Goal: Task Accomplishment & Management: Manage account settings

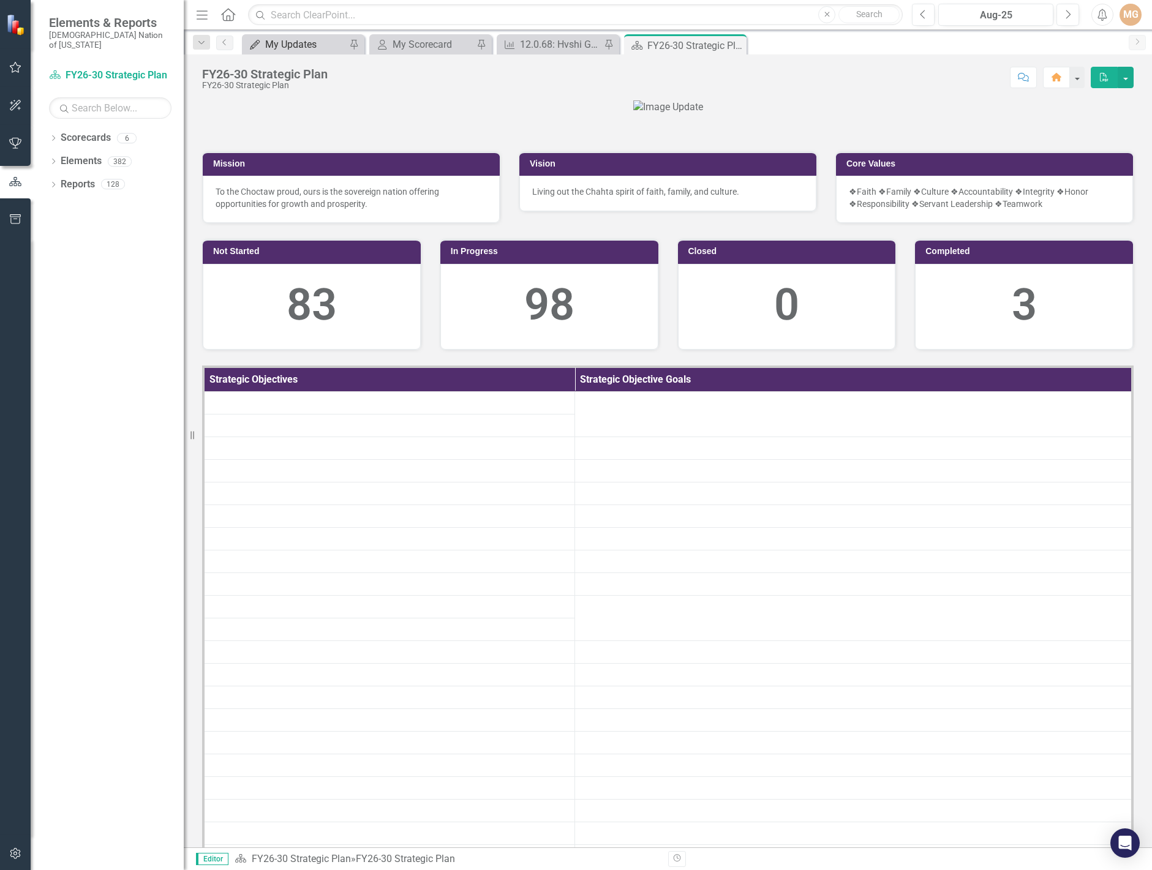
click at [296, 47] on div "My Updates" at bounding box center [305, 44] width 81 height 15
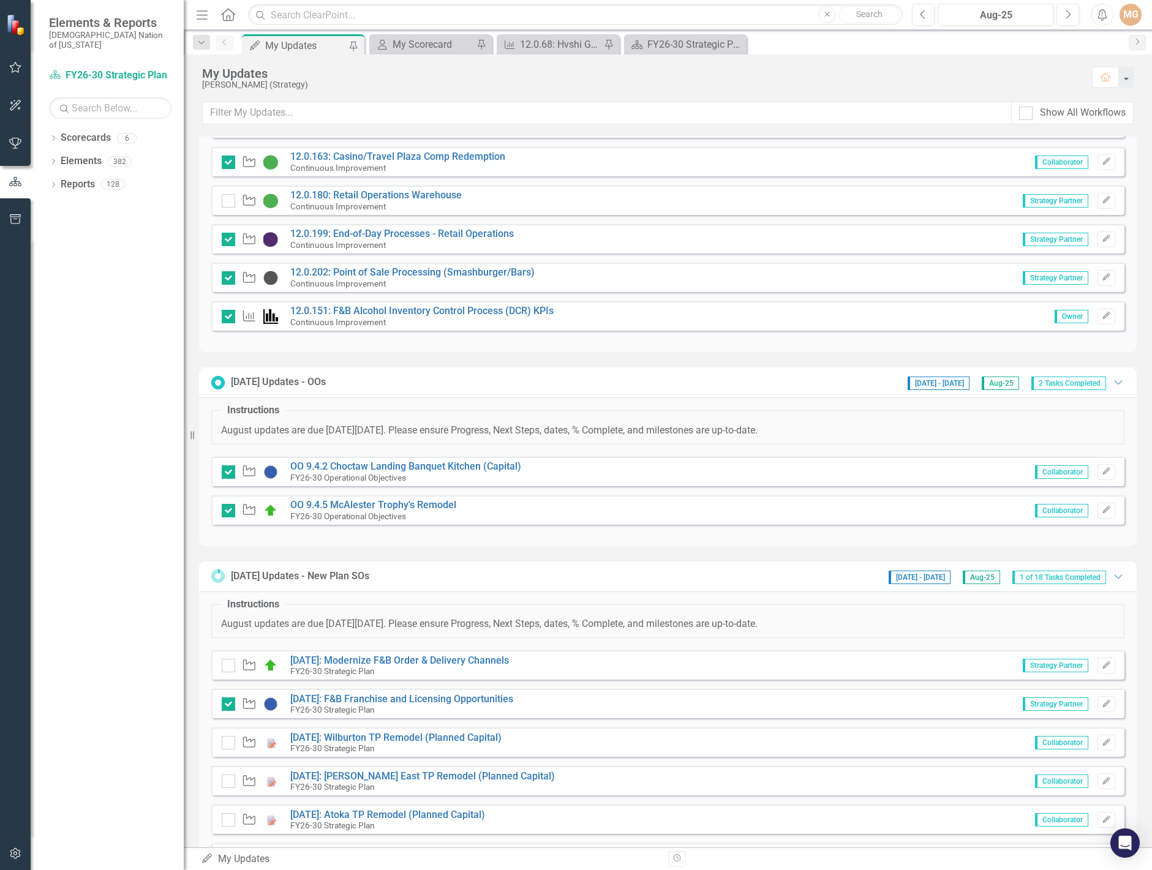
scroll to position [122, 0]
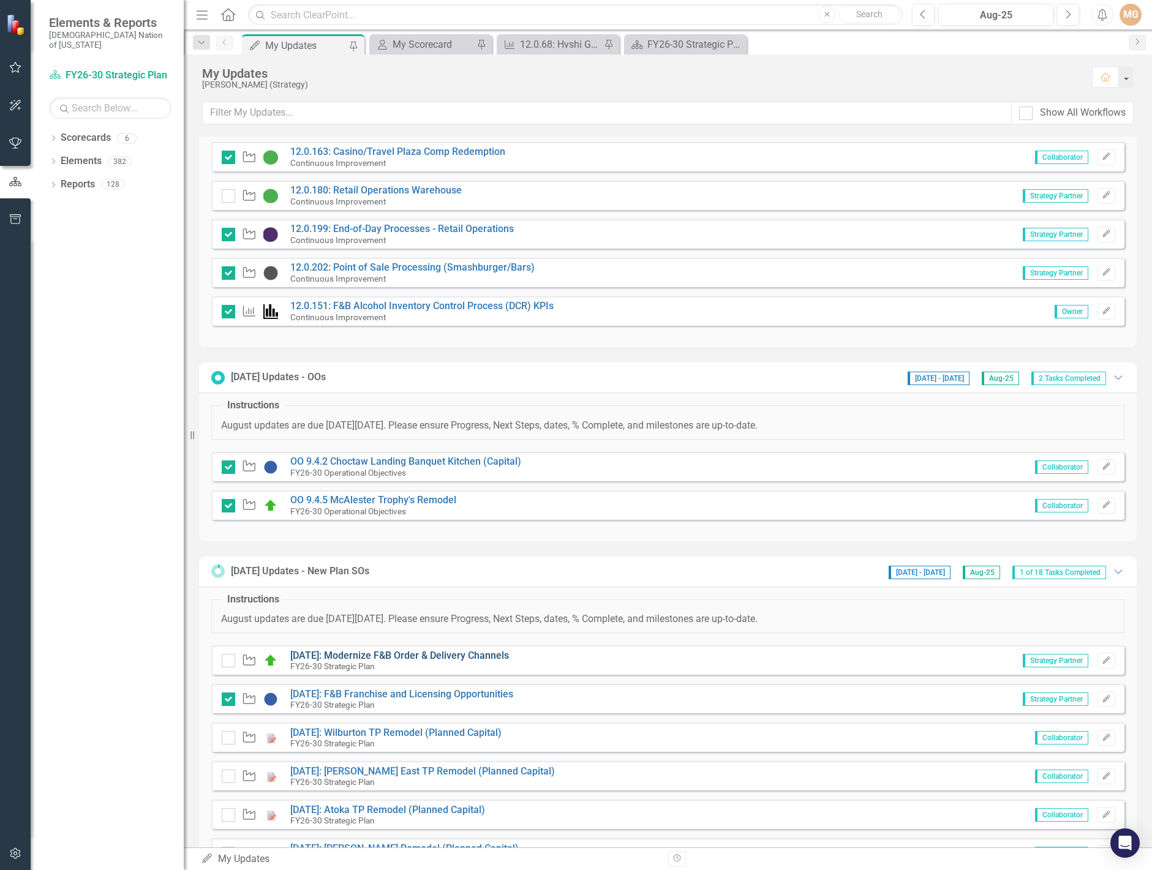
click at [427, 656] on link "[DATE]: Modernize F&B Order & Delivery Channels" at bounding box center [399, 656] width 219 height 12
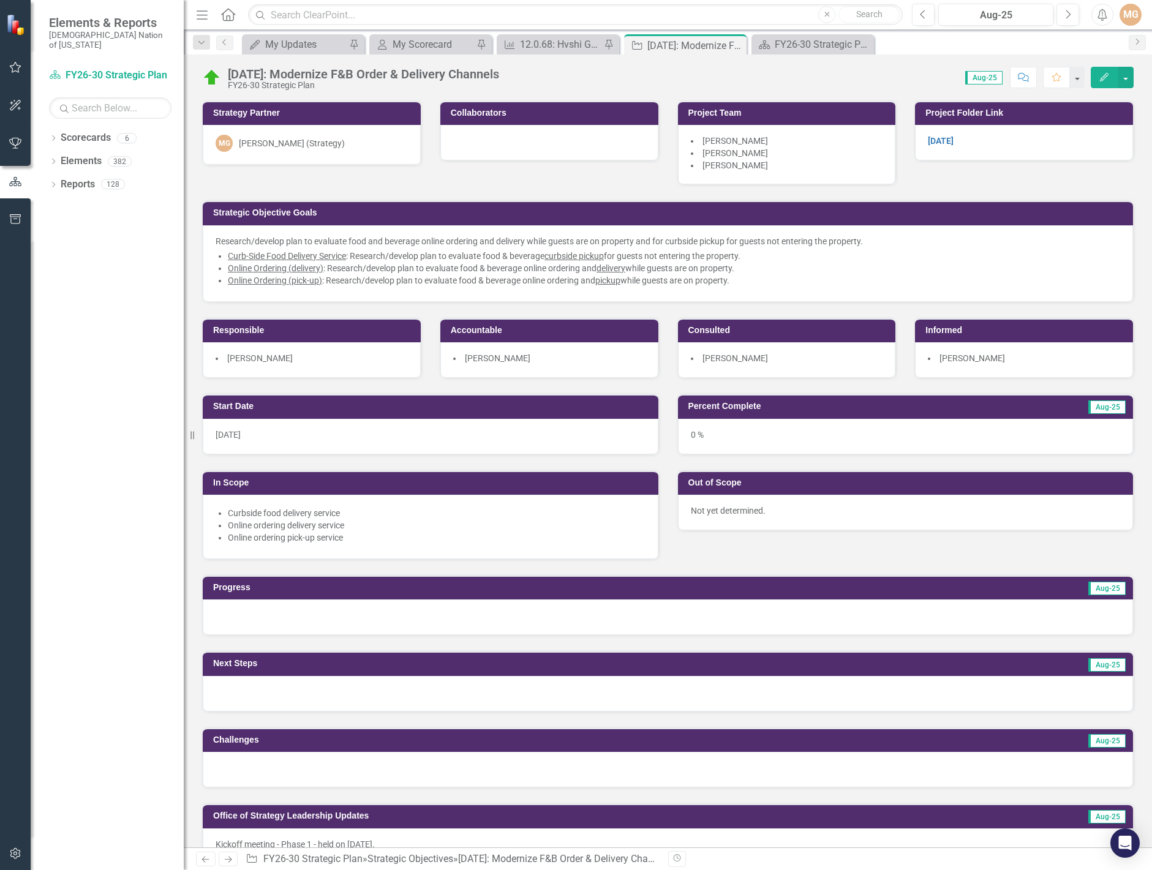
click at [699, 435] on div "0 %" at bounding box center [906, 437] width 456 height 36
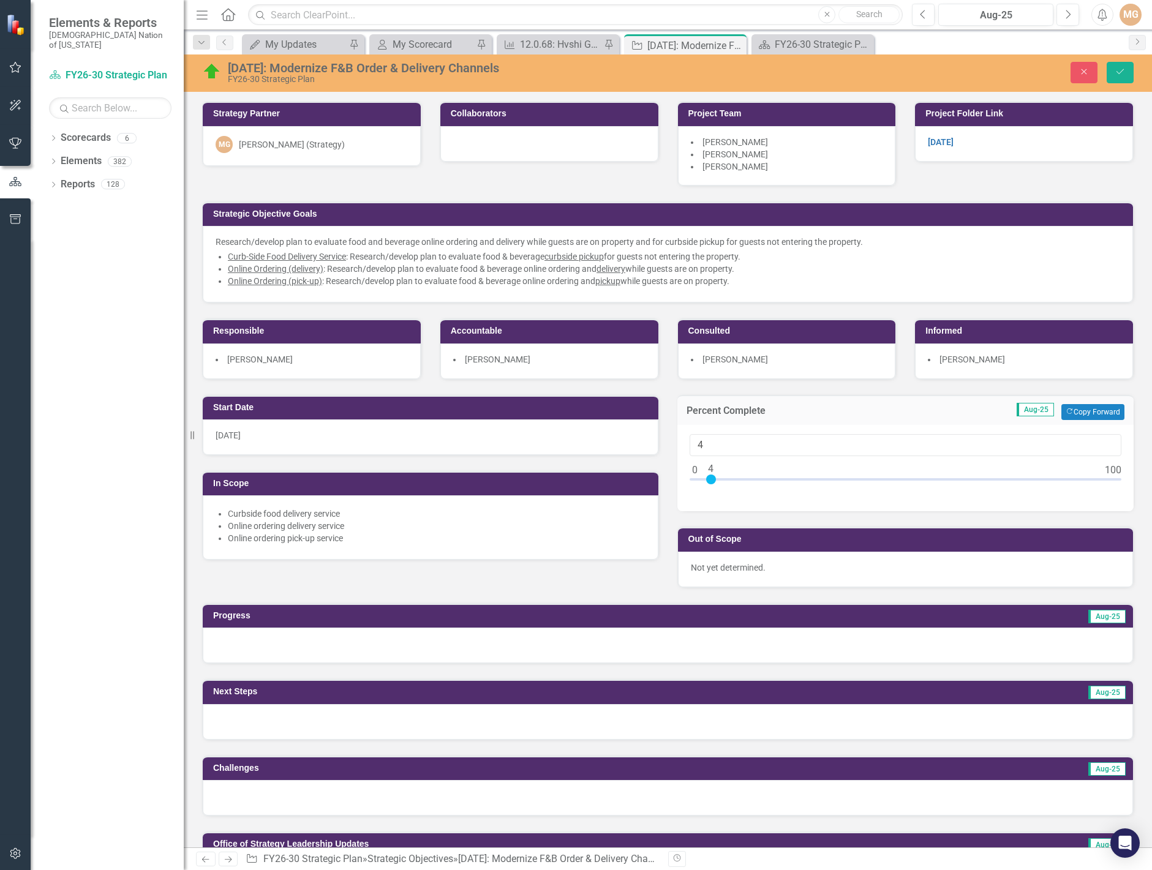
type input "5"
drag, startPoint x: 692, startPoint y: 481, endPoint x: 714, endPoint y: 477, distance: 22.3
click at [714, 477] on div at bounding box center [715, 480] width 10 height 10
click at [1127, 73] on button "Save" at bounding box center [1119, 72] width 27 height 21
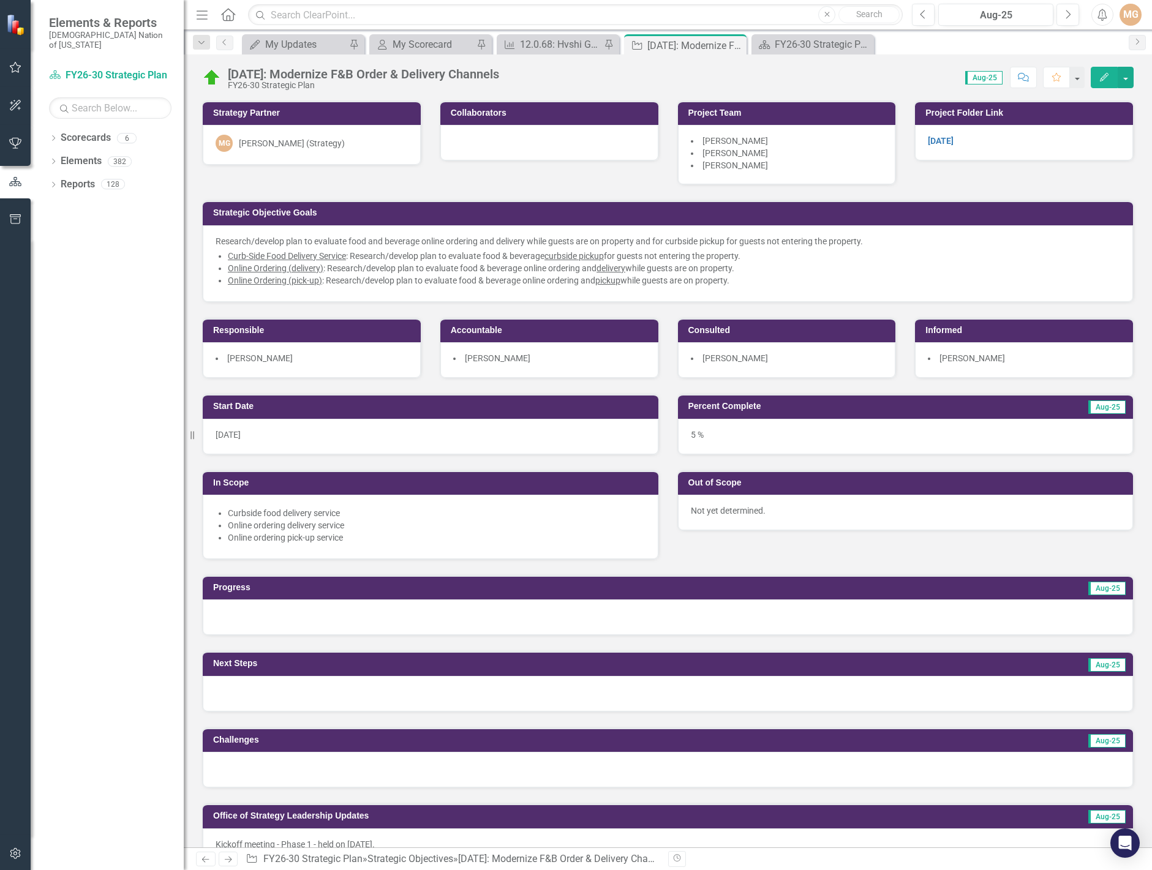
click at [756, 552] on div "Start Date [DATE] In Scope Curbside food delivery service Online ordering deliv…" at bounding box center [668, 468] width 950 height 181
click at [304, 198] on div "Strategic Objective Goals Research/develop plan to evaluate food and beverage o…" at bounding box center [668, 243] width 950 height 117
click at [301, 188] on div "Strategic Objective Goals Research/develop plan to evaluate food and beverage o…" at bounding box center [668, 243] width 950 height 117
click at [244, 191] on div "Strategic Objective Goals Research/develop plan to evaluate food and beverage o…" at bounding box center [668, 243] width 950 height 117
